Goal: Complete application form

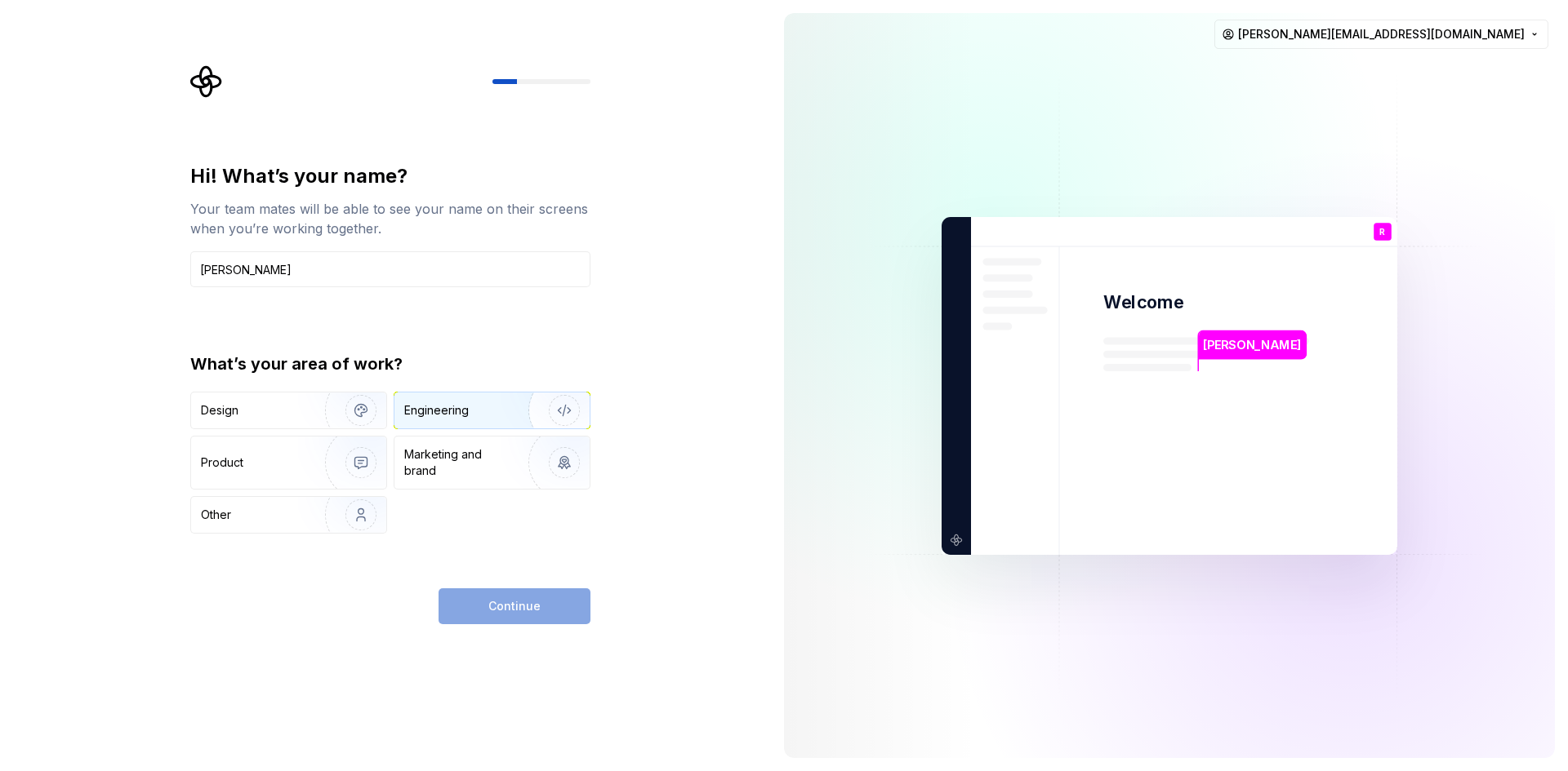
type input "[PERSON_NAME]"
click at [456, 418] on div "Engineering" at bounding box center [436, 410] width 65 height 16
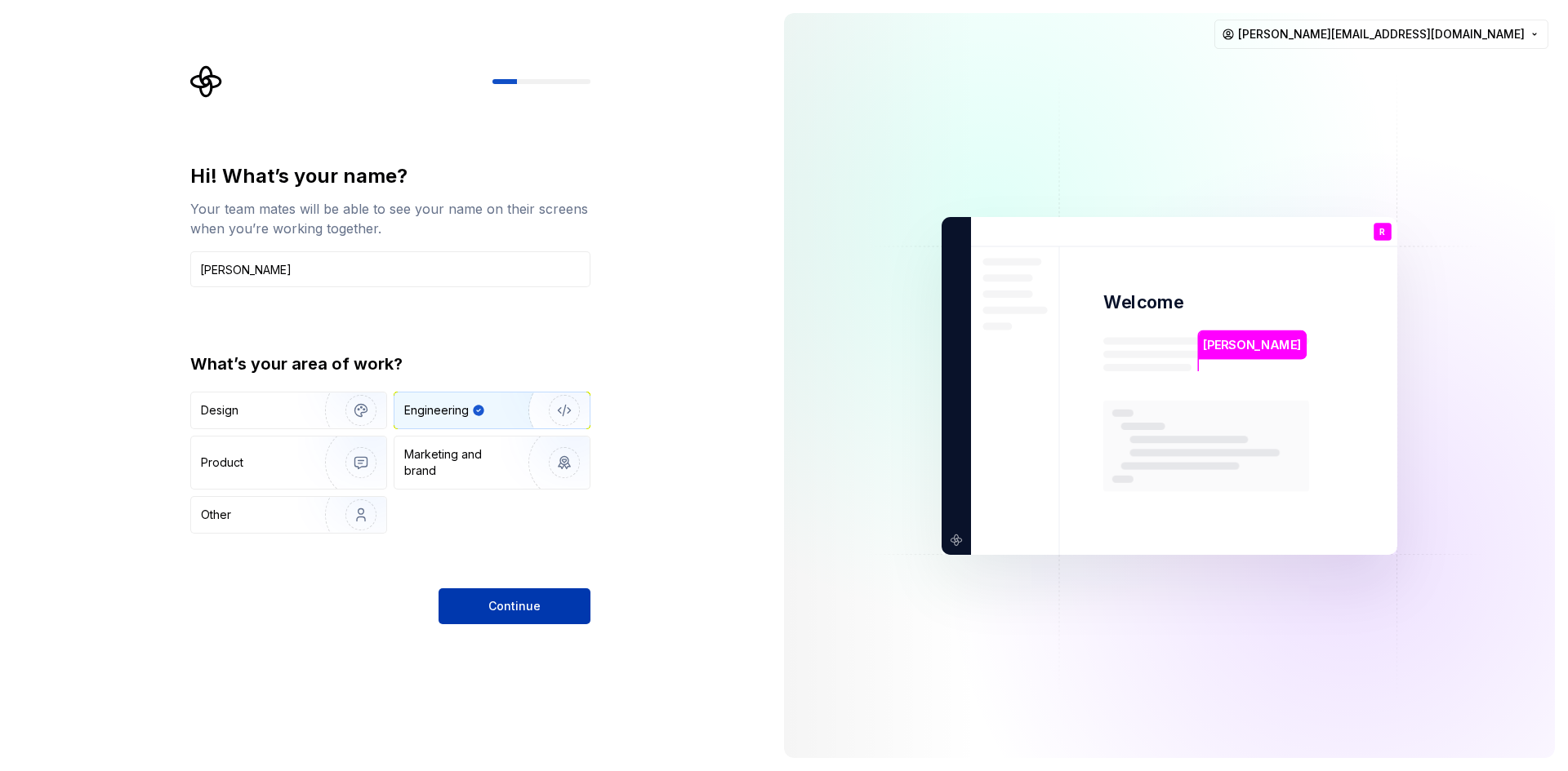
click at [547, 614] on button "Continue" at bounding box center [514, 605] width 152 height 36
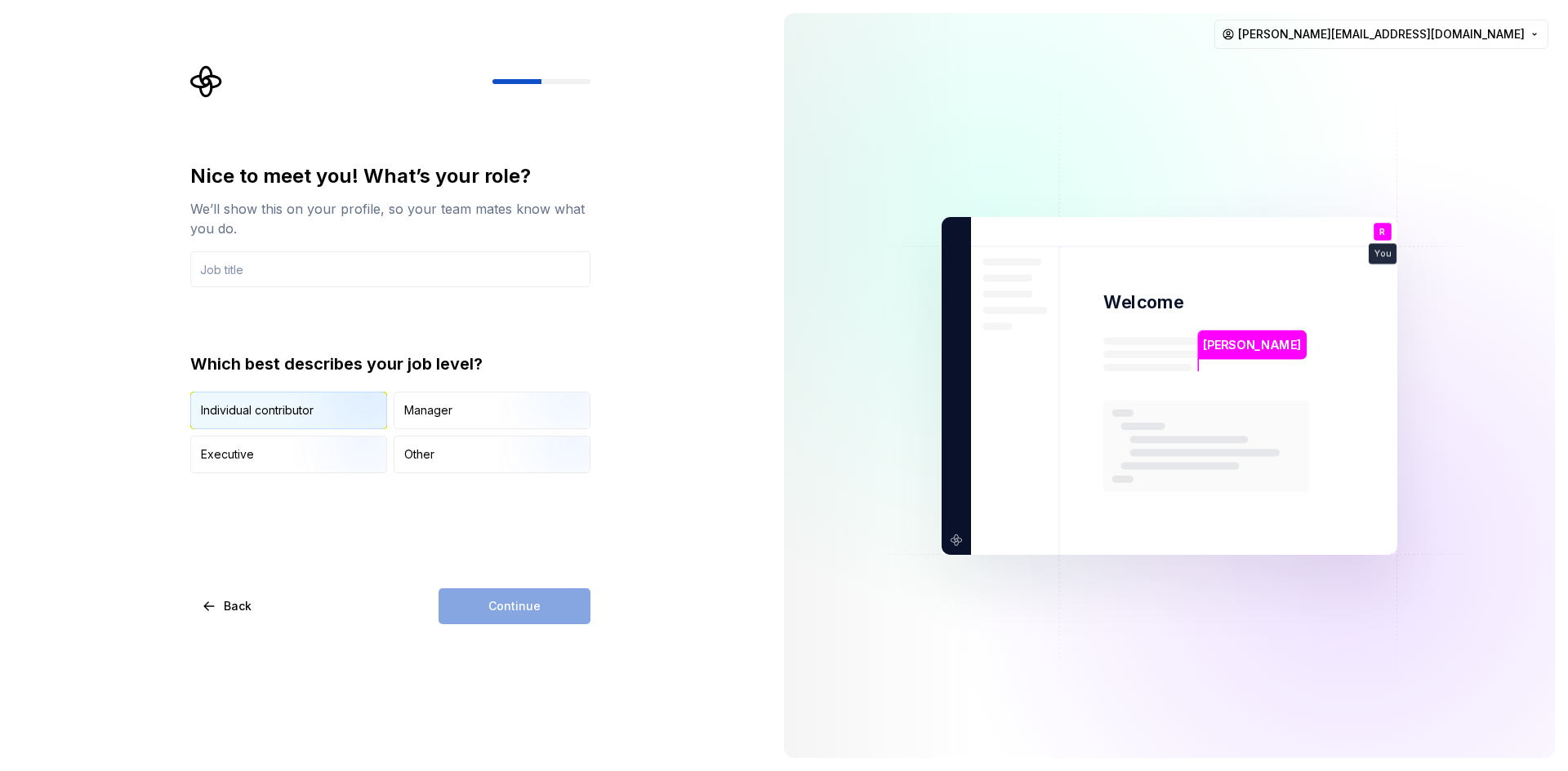
drag, startPoint x: 320, startPoint y: 413, endPoint x: 411, endPoint y: 488, distance: 117.9
click at [319, 411] on img "button" at bounding box center [347, 431] width 105 height 110
click at [335, 296] on div "Nice to meet you! What’s your role? We’ll show this on your profile, so your te…" at bounding box center [390, 319] width 400 height 310
click at [346, 287] on div "Nice to meet you! What’s your role? We’ll show this on your profile, so your te…" at bounding box center [390, 319] width 400 height 310
click at [371, 274] on input "text" at bounding box center [390, 269] width 400 height 36
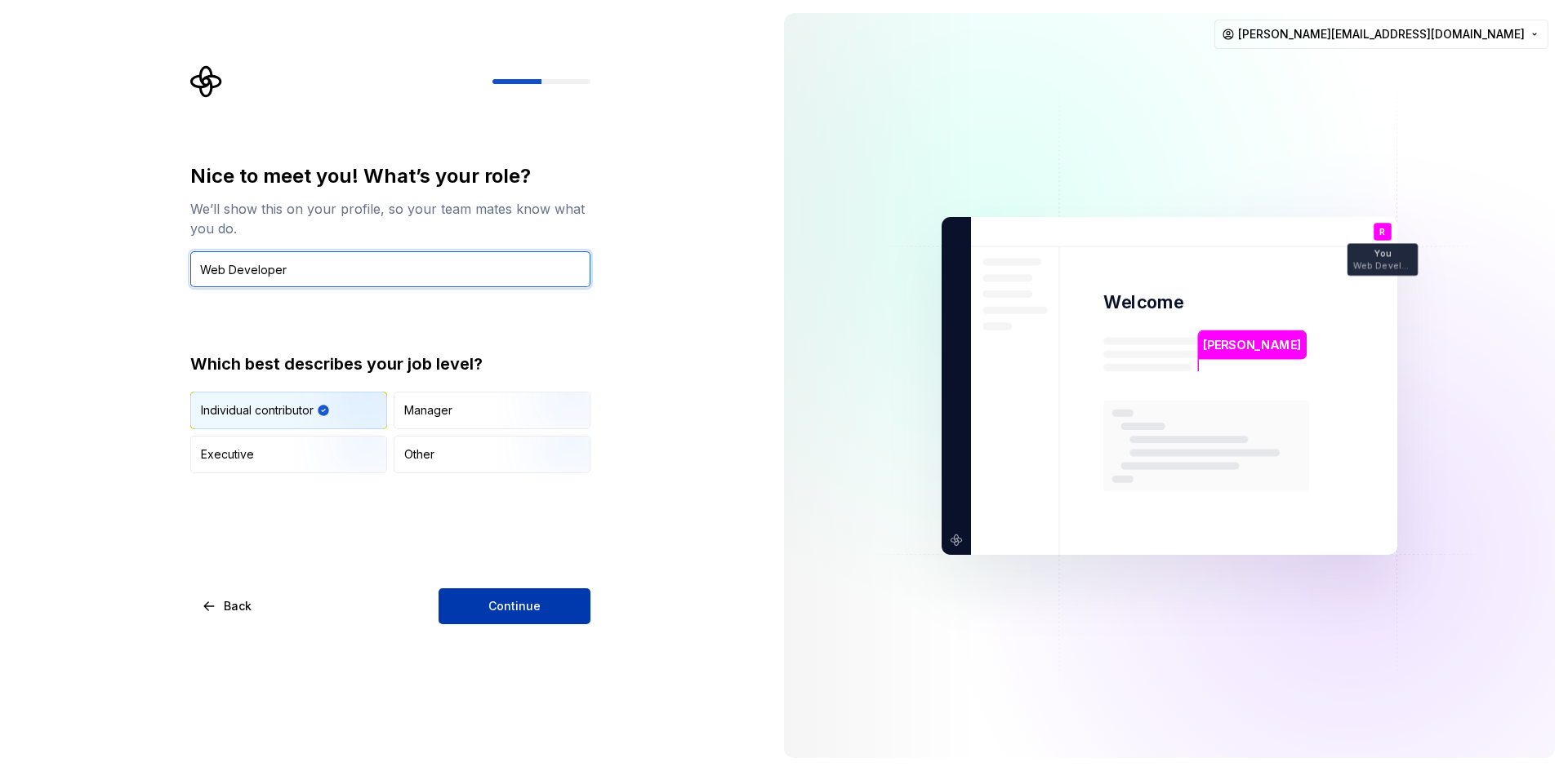
type input "Web Developer"
click at [534, 596] on button "Continue" at bounding box center [514, 605] width 152 height 36
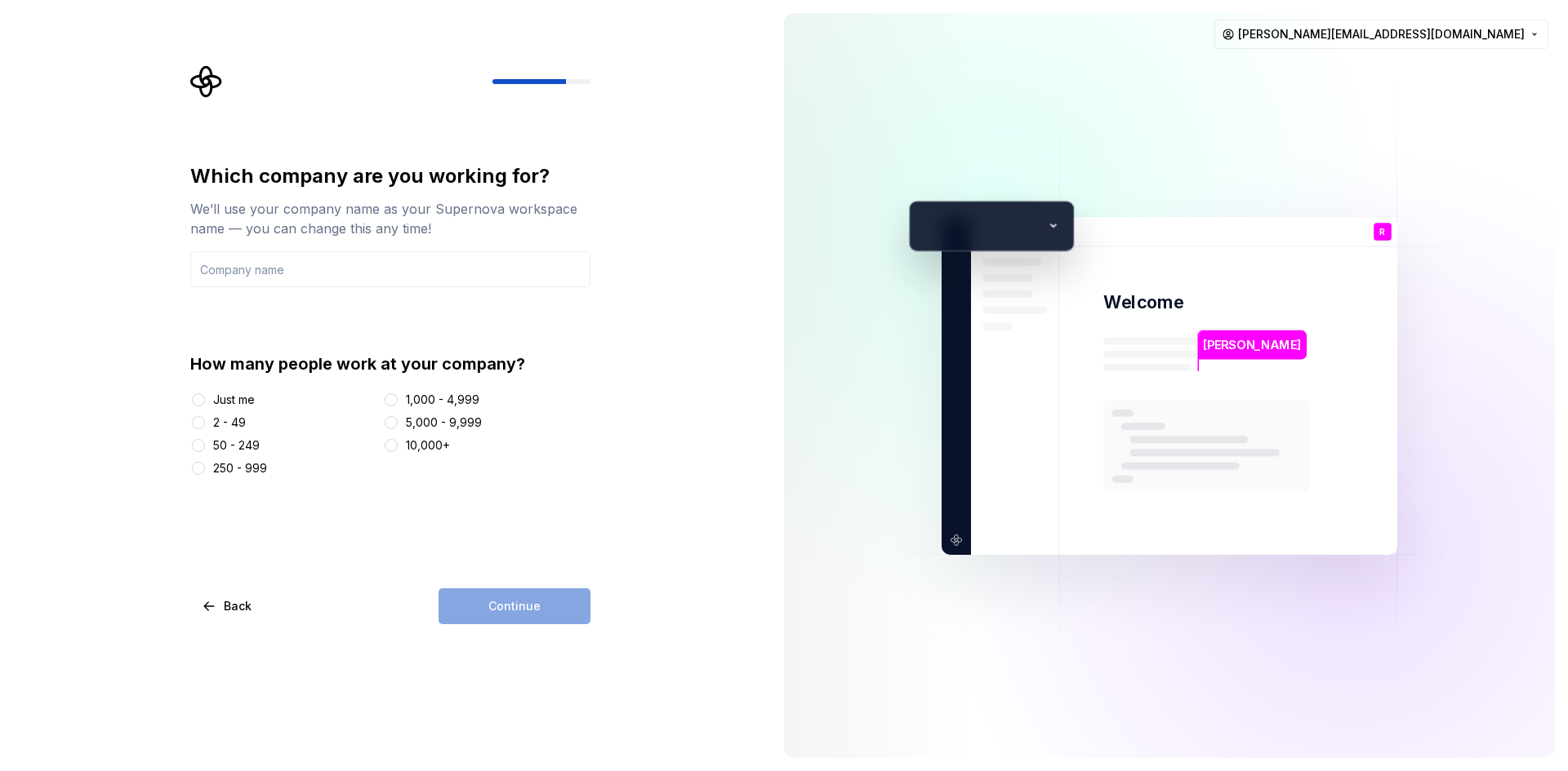
click at [206, 427] on div at bounding box center [198, 423] width 16 height 16
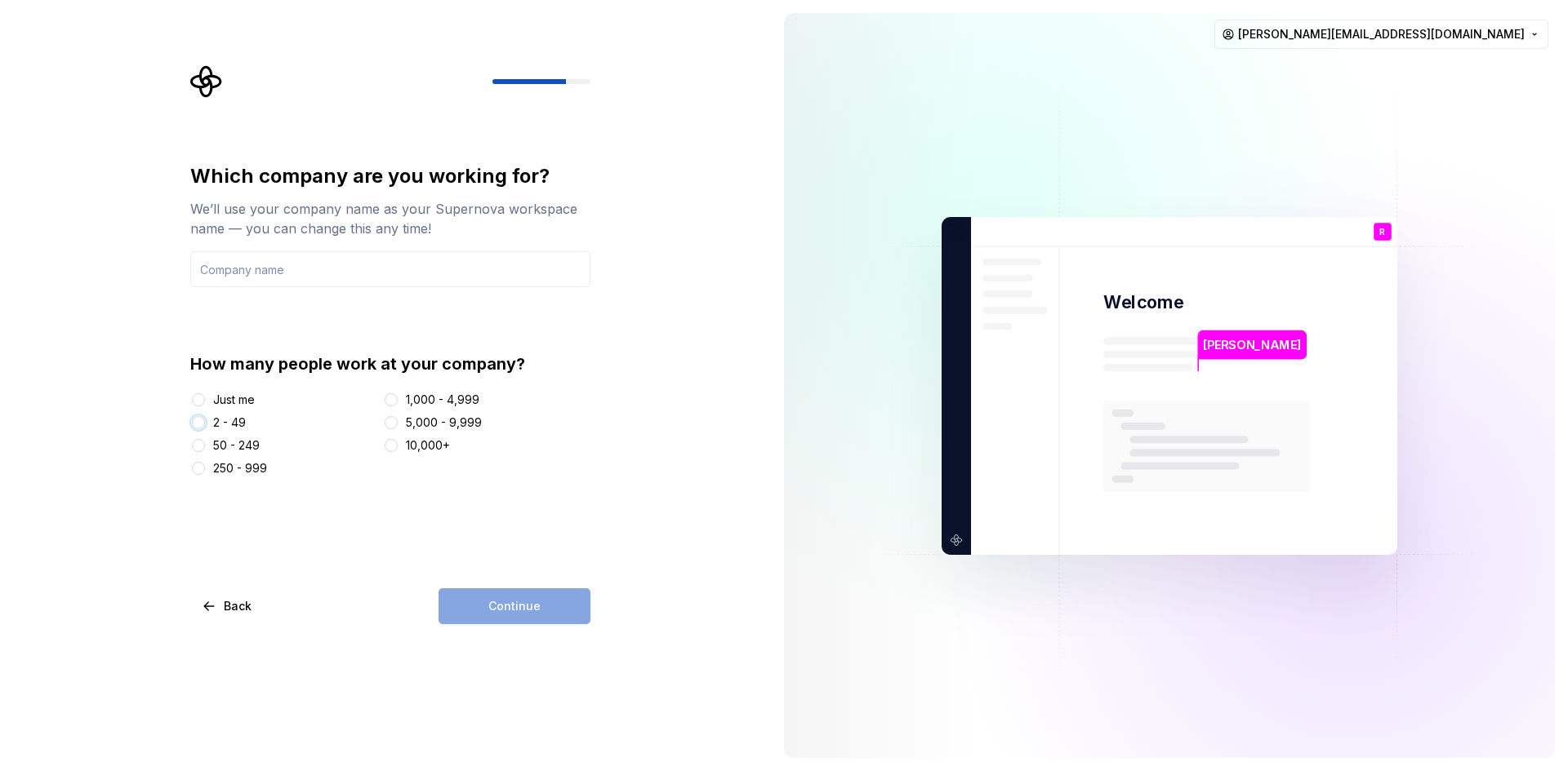
click at [199, 424] on button "2 - 49" at bounding box center [198, 423] width 13 height 13
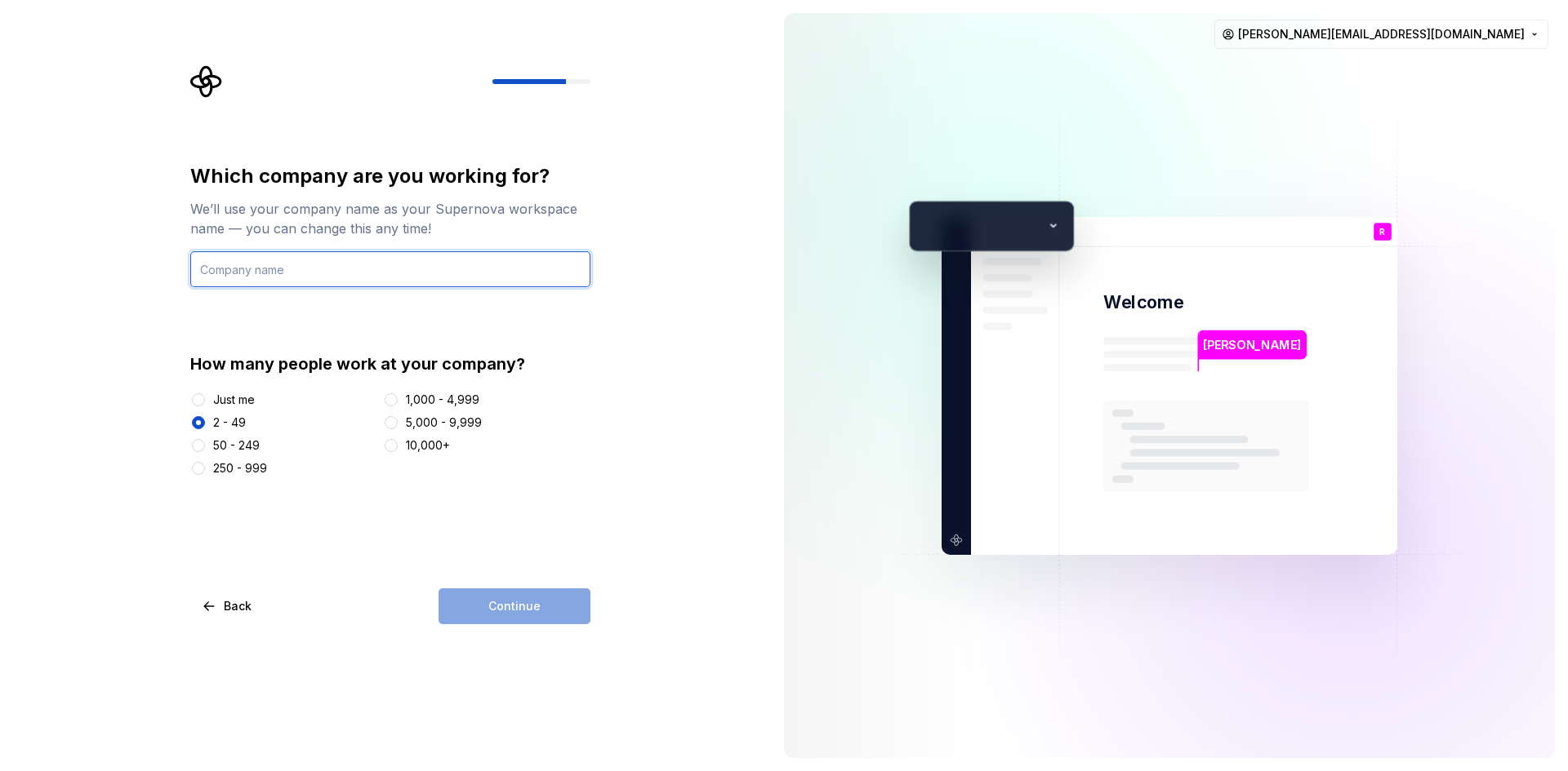
click at [362, 256] on input "text" at bounding box center [390, 269] width 400 height 36
type input "Proreactware"
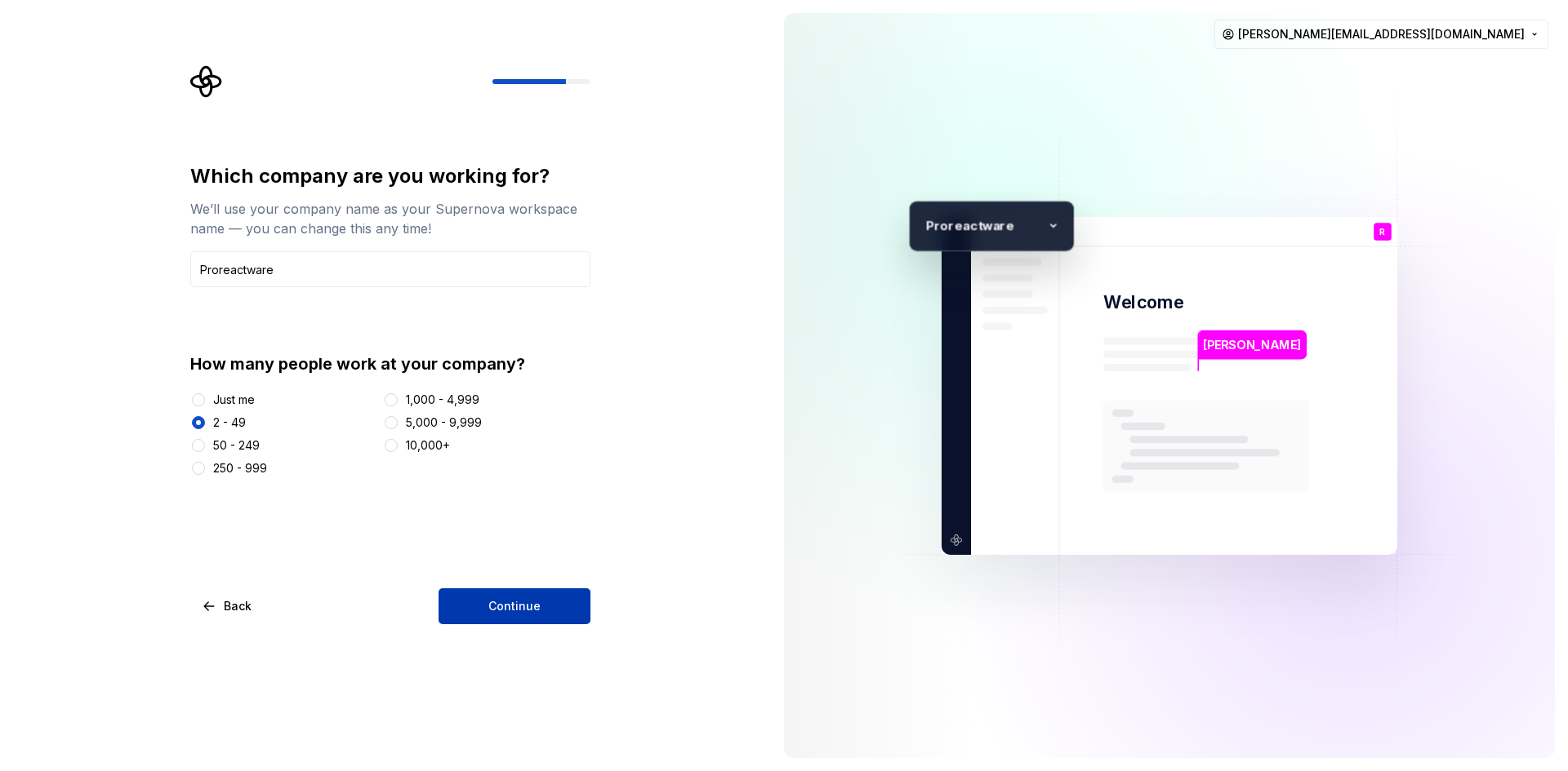
click at [547, 603] on button "Continue" at bounding box center [514, 605] width 152 height 36
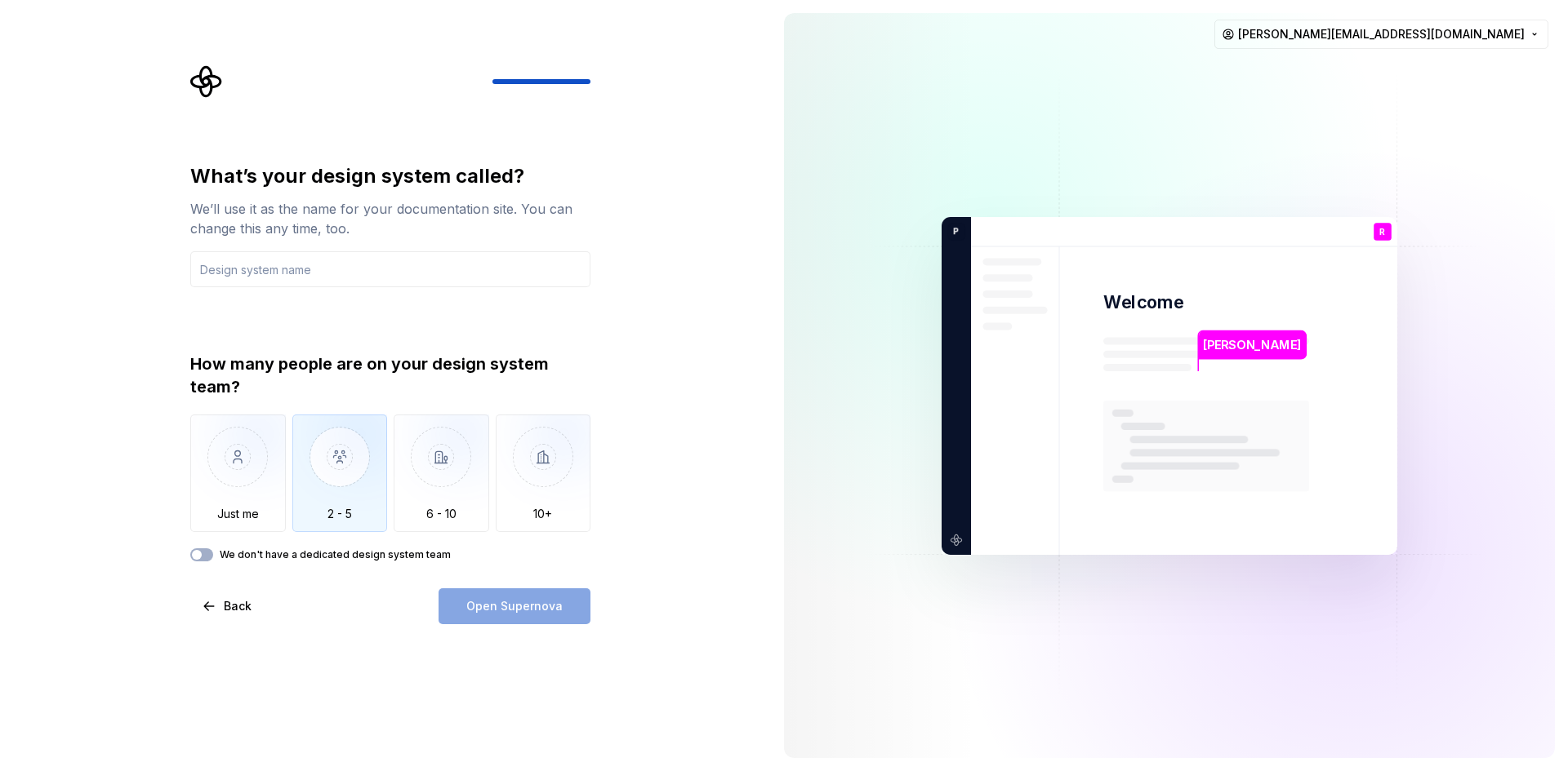
click at [340, 514] on img "button" at bounding box center [340, 470] width 95 height 110
click at [207, 554] on button "We don't have a dedicated design system team" at bounding box center [202, 555] width 23 height 13
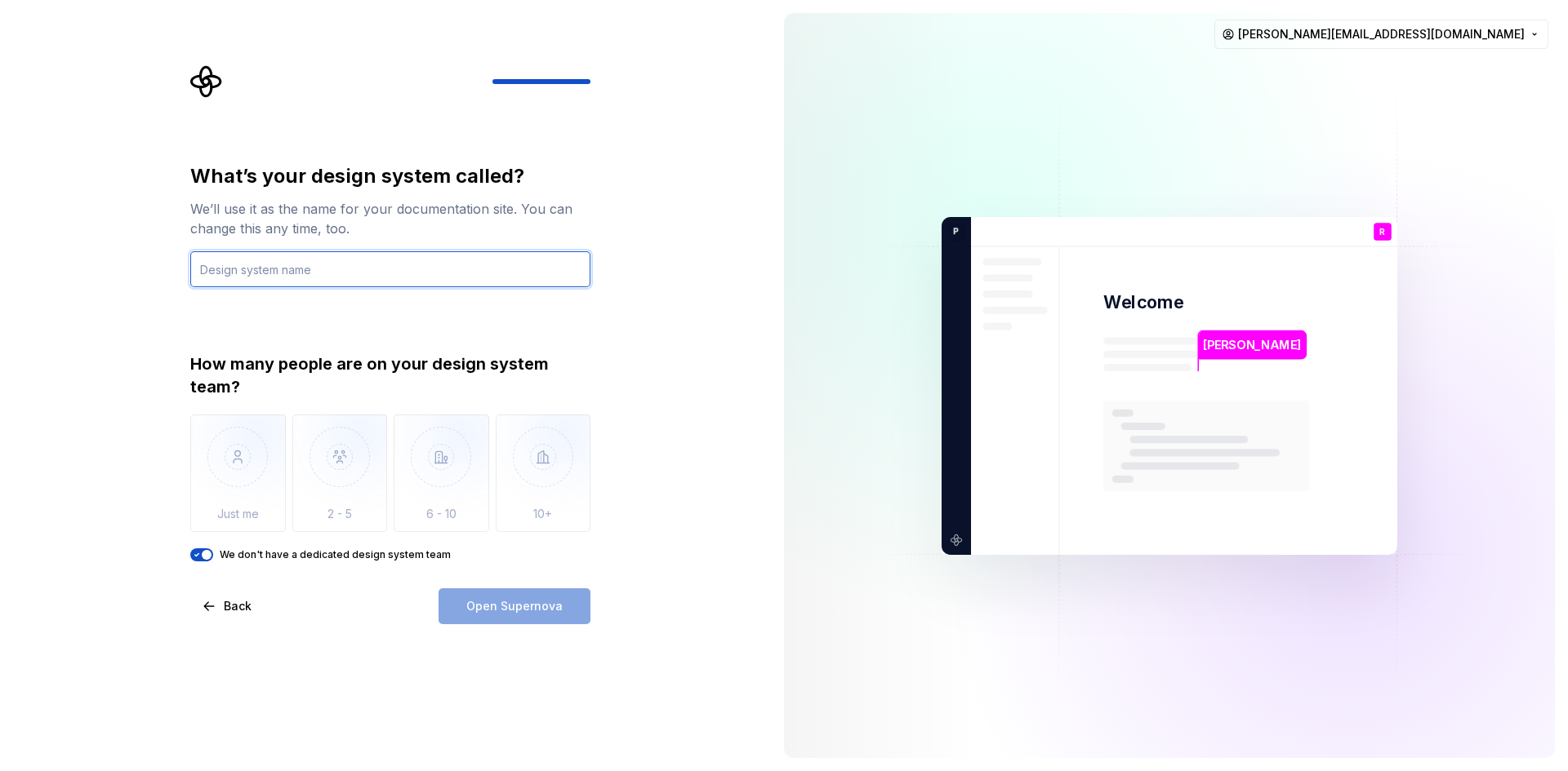
click at [284, 265] on input "text" at bounding box center [390, 269] width 400 height 36
click at [523, 620] on div "Open Supernova" at bounding box center [514, 605] width 152 height 36
click at [279, 272] on input "text" at bounding box center [390, 269] width 400 height 36
type input "r"
type input "Just a test case"
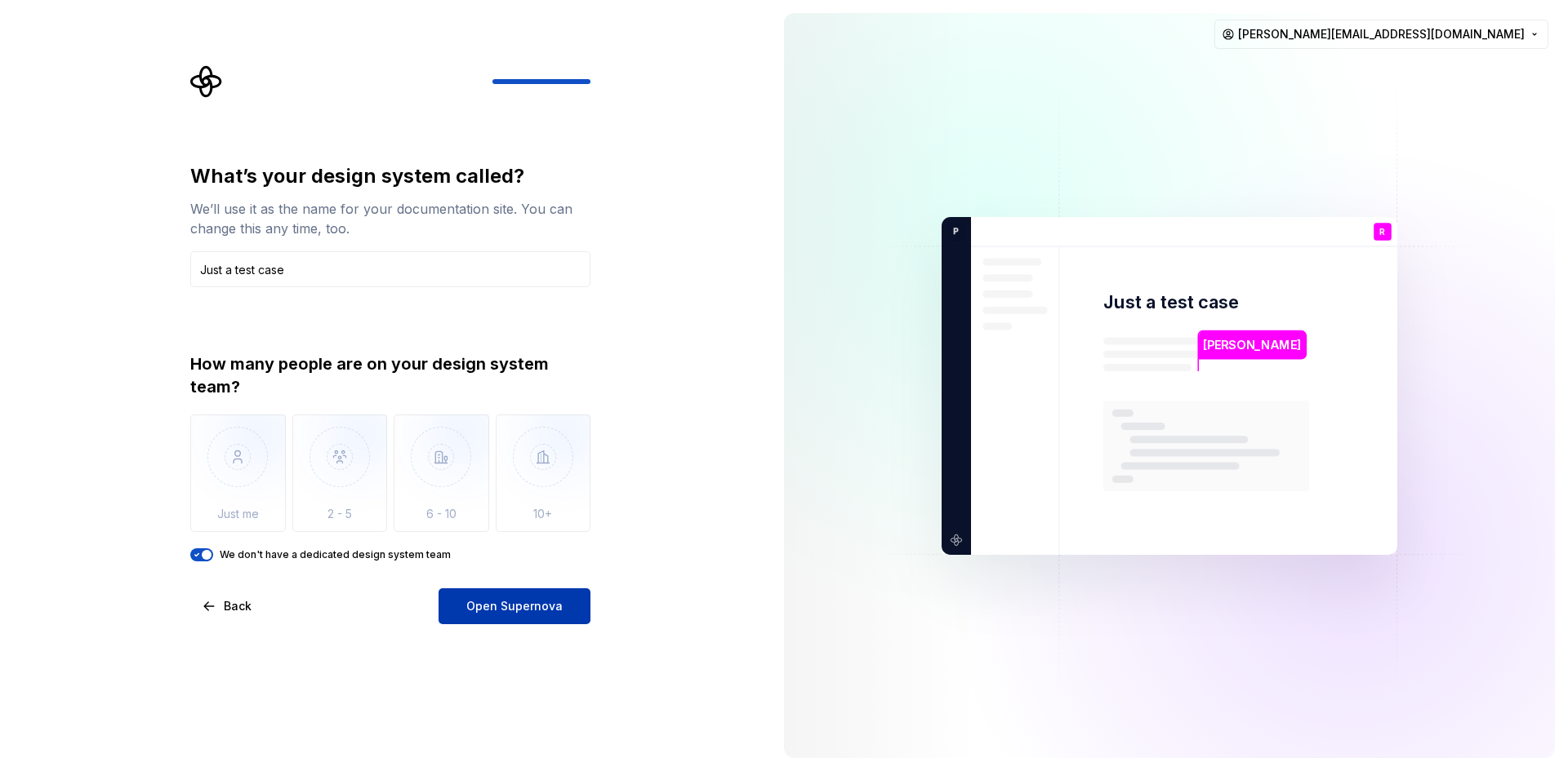
click at [477, 601] on span "Open Supernova" at bounding box center [514, 605] width 96 height 16
